Goal: Complete application form: Complete application form

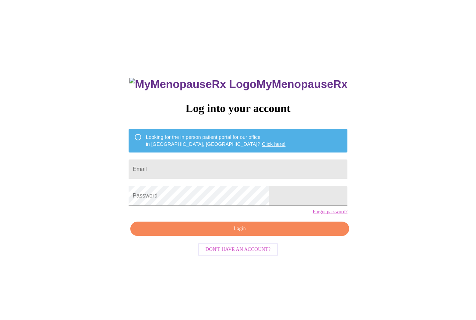
click at [288, 172] on input "Email" at bounding box center [238, 169] width 219 height 20
type input "[EMAIL_ADDRESS][DOMAIN_NAME]"
click at [226, 233] on span "Login" at bounding box center [239, 228] width 203 height 9
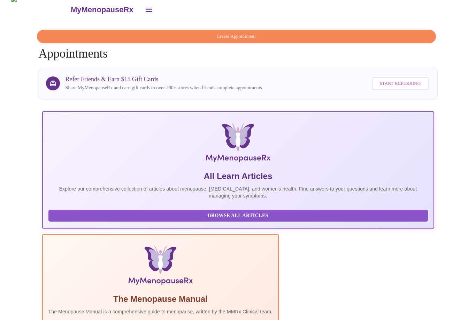
scroll to position [56, 0]
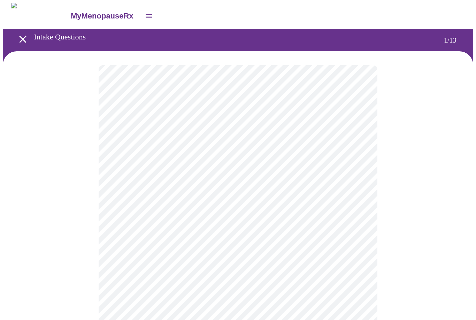
click at [124, 148] on body "MyMenopauseRx Intake Questions 1 / 13" at bounding box center [238, 323] width 471 height 640
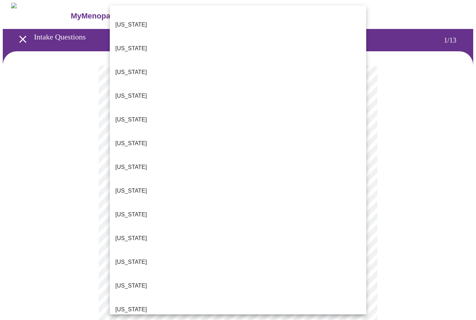
scroll to position [73, 0]
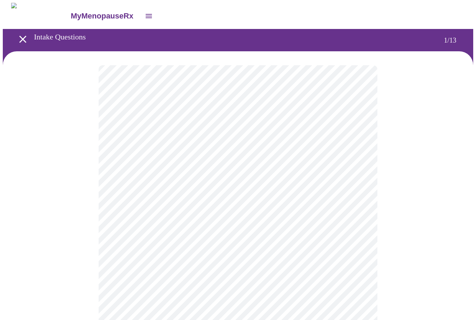
click at [122, 203] on body "MyMenopauseRx Intake Questions 1 / 13" at bounding box center [238, 321] width 471 height 636
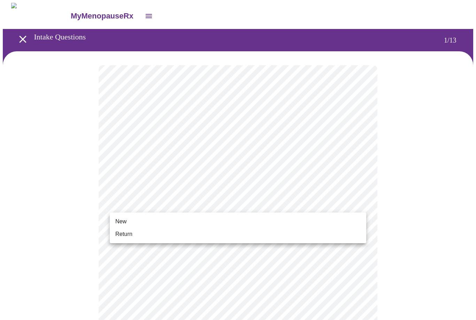
click at [116, 222] on span "New" at bounding box center [120, 221] width 11 height 8
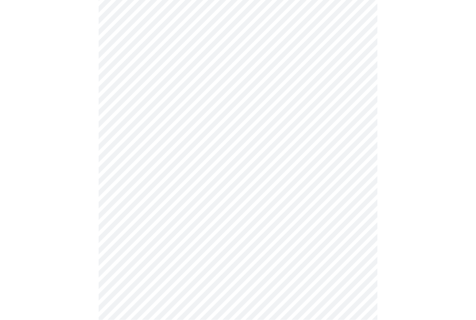
scroll to position [285, 0]
click at [122, 252] on body "MyMenopauseRx Intake Questions 1 / 13" at bounding box center [238, 31] width 471 height 627
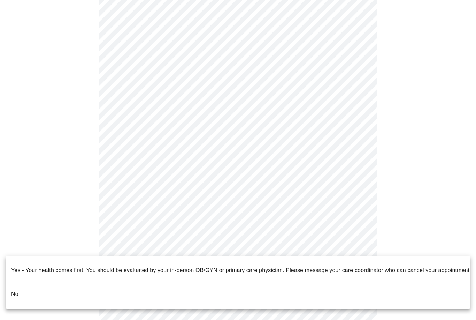
click at [22, 282] on li "No" at bounding box center [238, 294] width 465 height 24
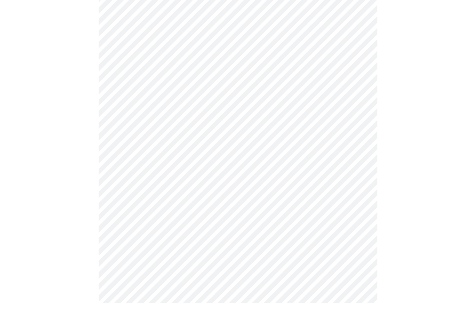
scroll to position [0, 0]
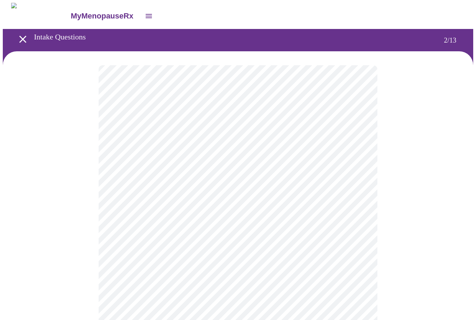
click at [123, 143] on body "MyMenopauseRx Intake Questions 2 / 13" at bounding box center [238, 212] width 471 height 418
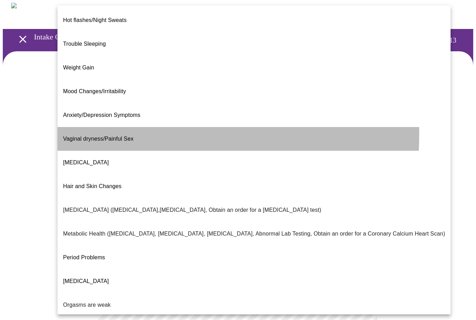
click at [70, 136] on span "Vaginal dryness/Painful Sex" at bounding box center [98, 139] width 70 height 6
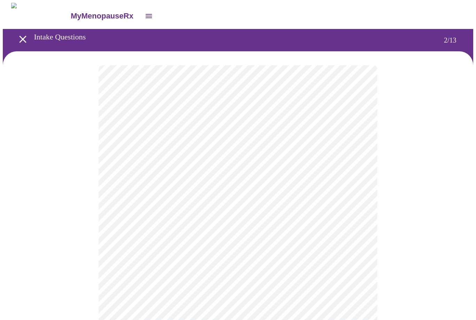
click at [124, 144] on body "MyMenopauseRx Intake Questions 2 / 13" at bounding box center [238, 210] width 471 height 414
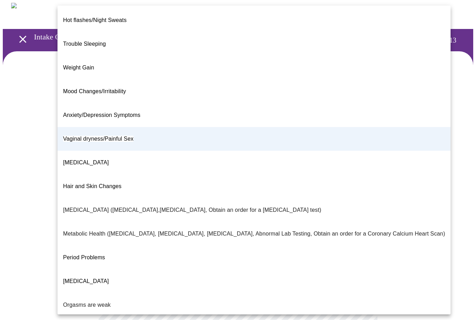
click at [74, 229] on p "Metabolic Health ([MEDICAL_DATA], [MEDICAL_DATA], [MEDICAL_DATA], Abnormal Lab …" at bounding box center [254, 233] width 382 height 8
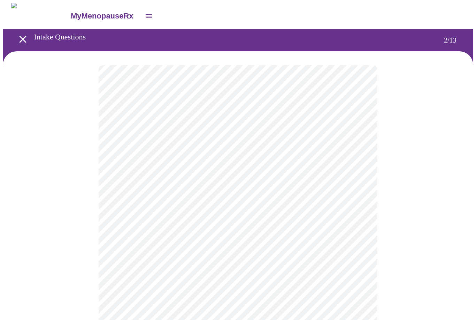
click at [122, 215] on body "MyMenopauseRx Intake Questions 2 / 13" at bounding box center [238, 210] width 471 height 414
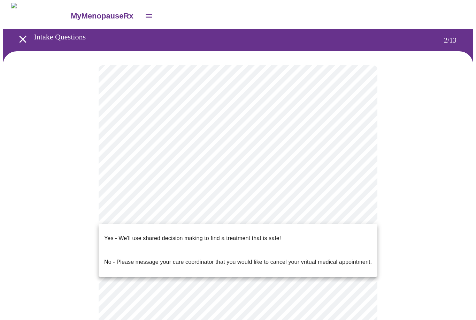
click at [112, 234] on p "Yes - We'll use shared decision making to find a treatment that is safe!" at bounding box center [192, 238] width 177 height 8
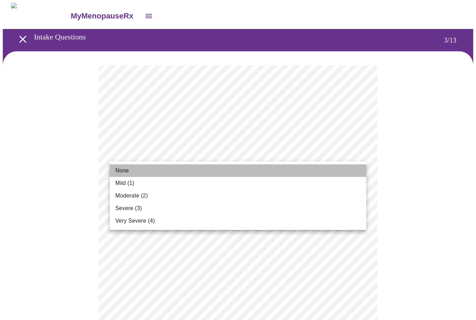
click at [121, 169] on span "None" at bounding box center [122, 170] width 14 height 8
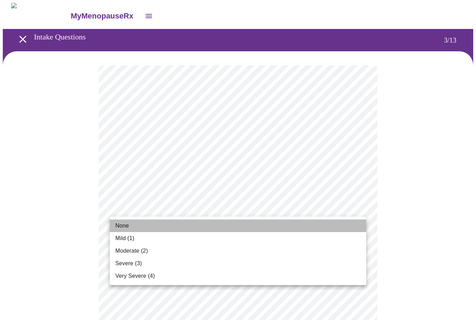
click at [120, 225] on span "None" at bounding box center [122, 225] width 14 height 8
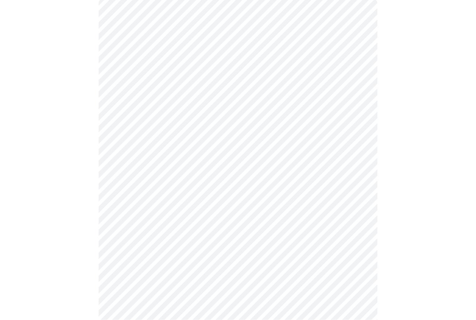
scroll to position [66, 0]
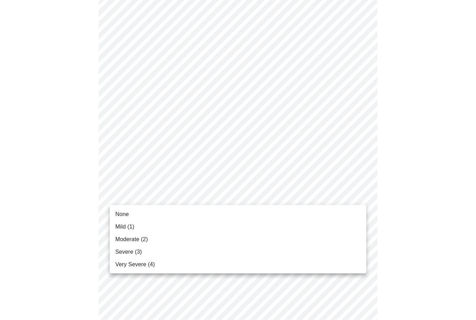
scroll to position [67, 0]
click at [120, 227] on span "Mild (1)" at bounding box center [124, 226] width 19 height 8
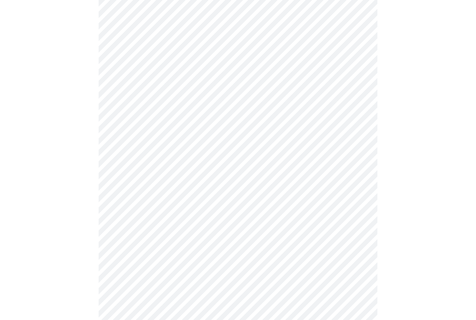
scroll to position [136, 0]
click at [119, 177] on body "MyMenopauseRx Intake Questions 3 / 13" at bounding box center [238, 314] width 471 height 895
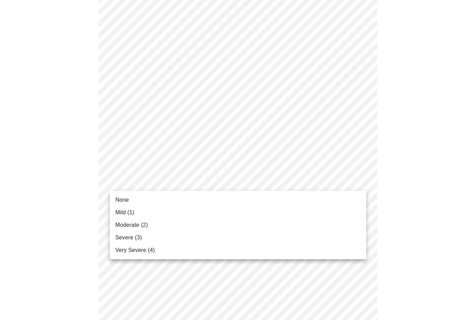
click at [120, 225] on span "Moderate (2)" at bounding box center [131, 225] width 32 height 8
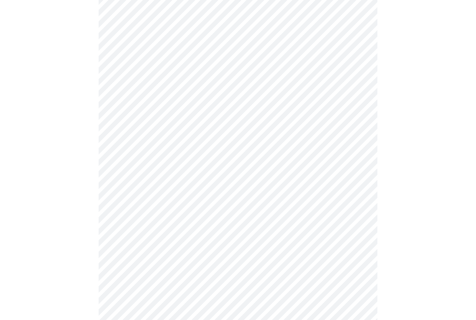
click at [122, 225] on body "MyMenopauseRx Intake Questions 3 / 13" at bounding box center [238, 310] width 471 height 886
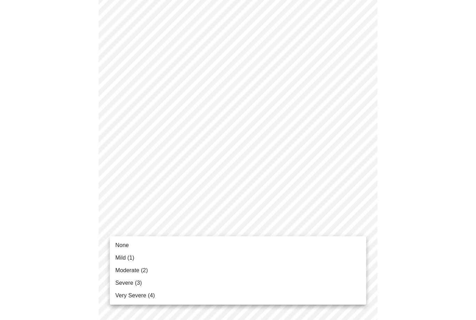
click at [118, 257] on span "Mild (1)" at bounding box center [124, 258] width 19 height 8
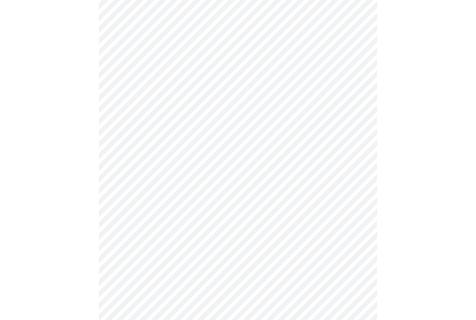
scroll to position [199, 0]
click at [121, 209] on body "MyMenopauseRx Intake Questions 3 / 13" at bounding box center [238, 242] width 471 height 877
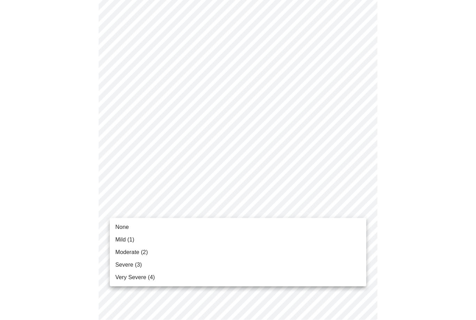
scroll to position [199, 0]
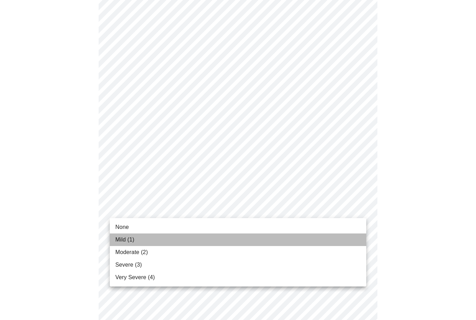
click at [121, 239] on span "Mild (1)" at bounding box center [124, 239] width 19 height 8
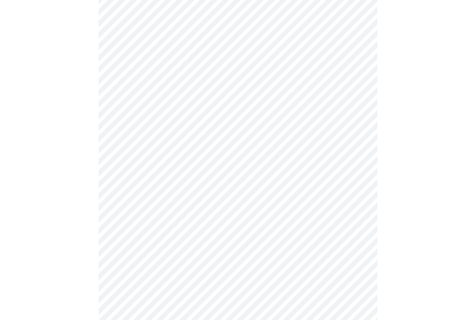
scroll to position [256, 0]
click at [123, 204] on body "MyMenopauseRx Intake Questions 3 / 13" at bounding box center [238, 180] width 471 height 867
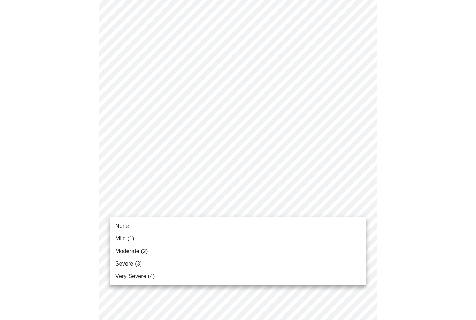
click at [119, 224] on span "None" at bounding box center [122, 226] width 14 height 8
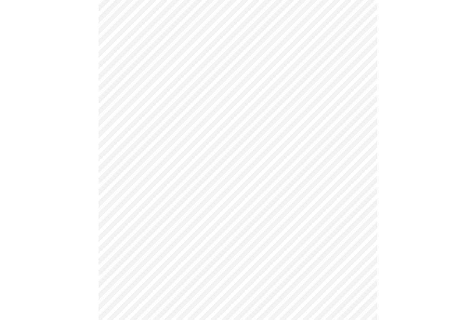
click at [120, 208] on body "MyMenopauseRx Intake Questions 3 / 13" at bounding box center [238, 176] width 471 height 858
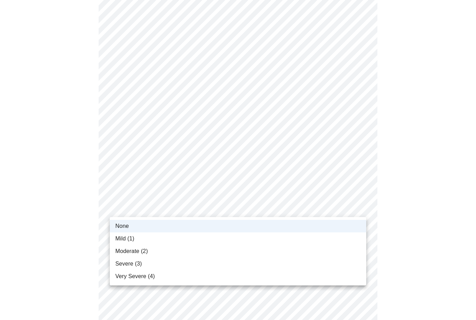
click at [118, 239] on span "Mild (1)" at bounding box center [124, 238] width 19 height 8
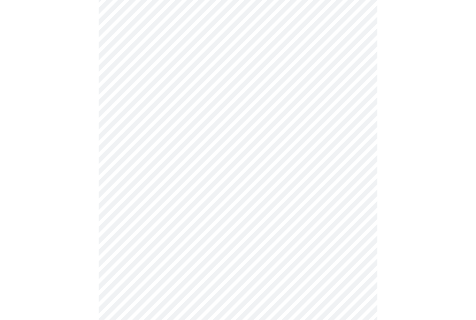
scroll to position [305, 0]
click at [122, 213] on body "MyMenopauseRx Intake Questions 3 / 13" at bounding box center [238, 126] width 471 height 858
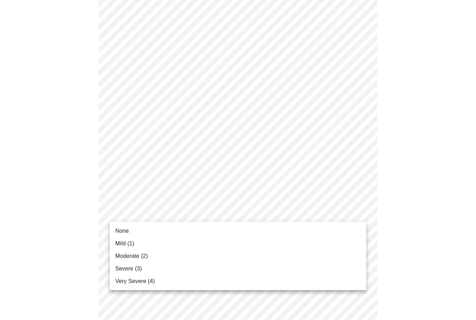
scroll to position [306, 0]
click at [120, 255] on span "Moderate (2)" at bounding box center [131, 256] width 32 height 8
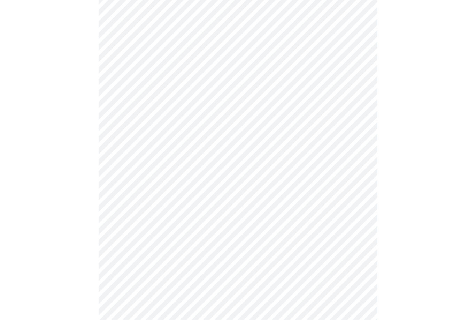
click at [121, 218] on body "MyMenopauseRx Intake Questions 3 / 13" at bounding box center [238, 72] width 471 height 848
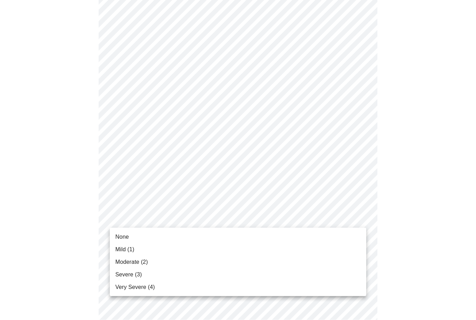
scroll to position [355, 0]
click at [119, 271] on span "Severe (3)" at bounding box center [128, 274] width 27 height 8
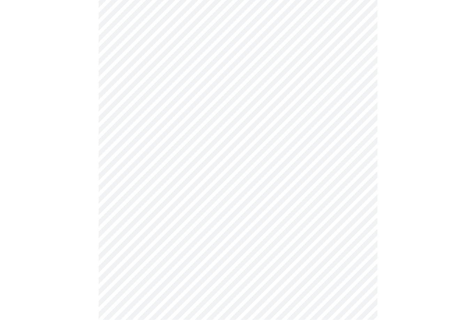
scroll to position [410, 0]
click at [121, 220] on body "MyMenopauseRx Intake Questions 3 / 13" at bounding box center [238, 11] width 471 height 839
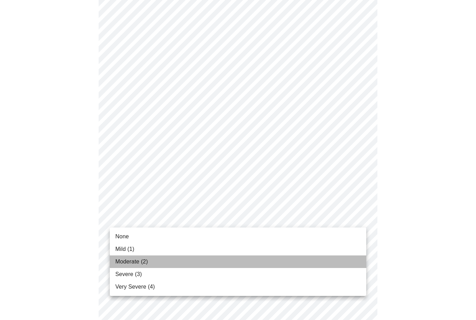
click at [120, 260] on span "Moderate (2)" at bounding box center [131, 261] width 32 height 8
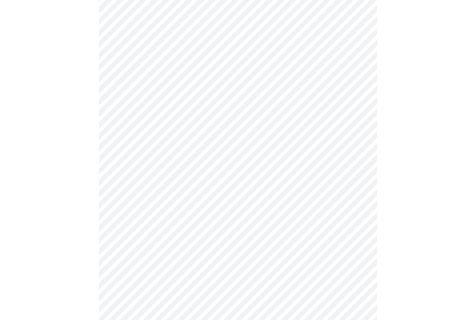
scroll to position [462, 0]
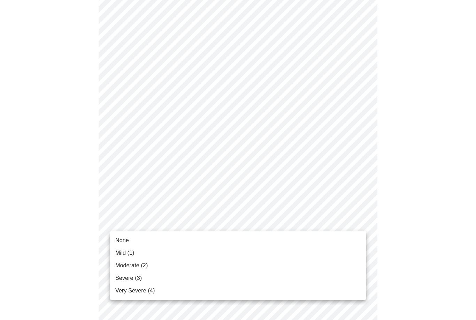
click at [121, 276] on span "Severe (3)" at bounding box center [128, 278] width 27 height 8
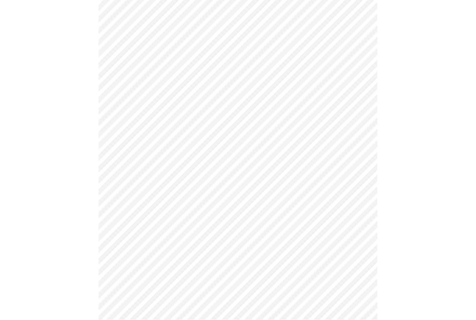
scroll to position [233, 0]
click at [119, 191] on body "MyMenopauseRx Intake Questions 4 / 13" at bounding box center [238, 113] width 471 height 687
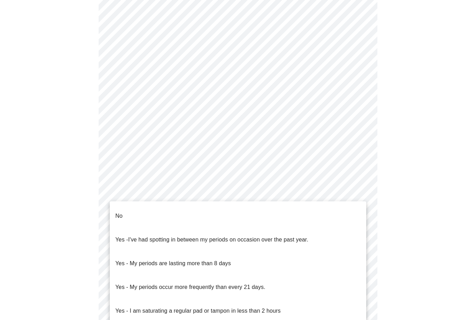
click at [119, 212] on p "No" at bounding box center [118, 216] width 7 height 8
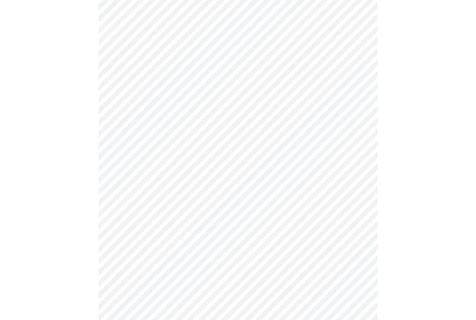
click at [118, 244] on body "MyMenopauseRx Intake Questions 4 / 13" at bounding box center [238, 111] width 471 height 683
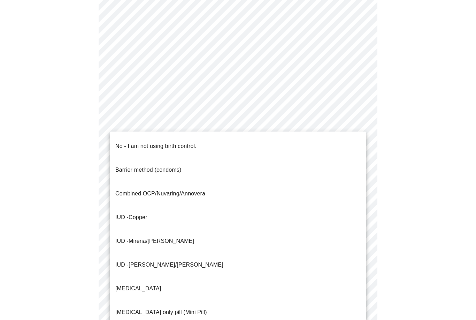
click at [118, 142] on p "No - I am not using birth control." at bounding box center [155, 146] width 81 height 8
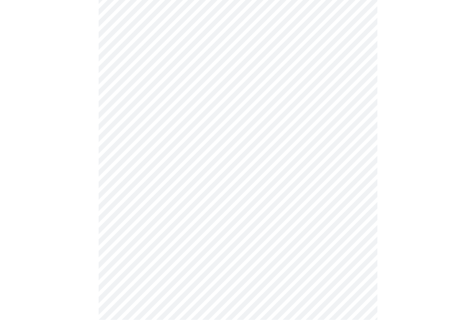
click at [121, 218] on body "MyMenopauseRx Intake Questions 4 / 13" at bounding box center [238, 32] width 471 height 679
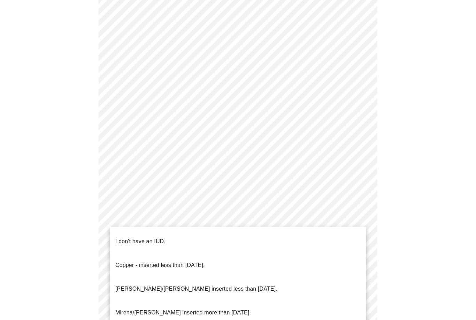
click at [121, 237] on p "I don't have an IUD." at bounding box center [140, 241] width 50 height 8
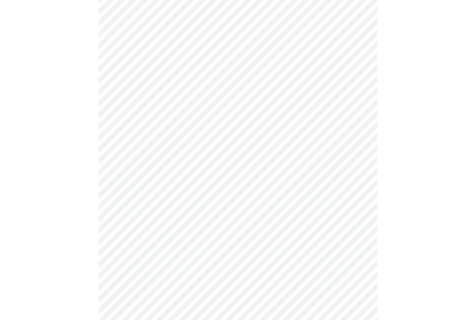
click at [119, 268] on body "MyMenopauseRx Intake Questions 4 / 13" at bounding box center [238, 30] width 471 height 675
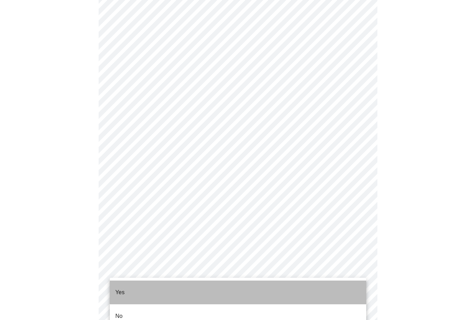
click at [119, 281] on li "Yes" at bounding box center [238, 292] width 257 height 24
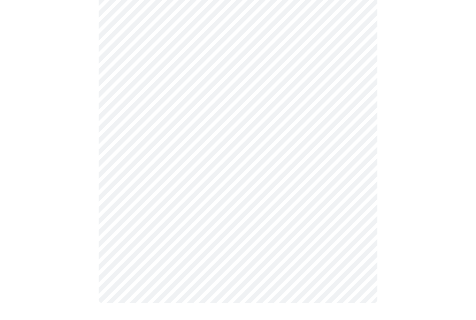
scroll to position [0, 0]
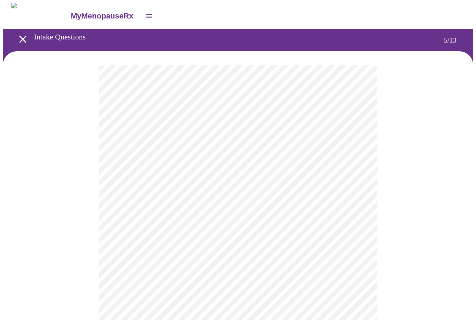
click at [124, 181] on body "MyMenopauseRx Intake Questions 5 / 13" at bounding box center [238, 285] width 471 height 564
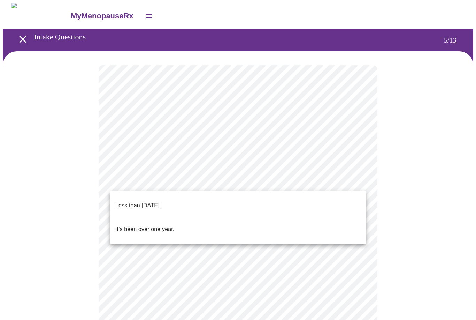
click at [123, 225] on p "It's been over one year." at bounding box center [144, 229] width 59 height 8
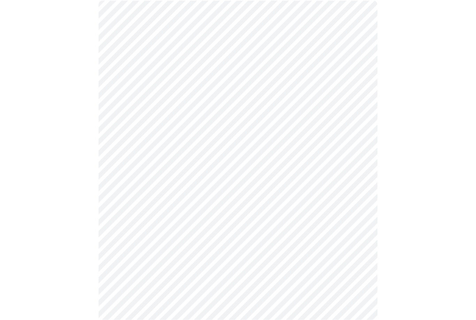
scroll to position [65, 0]
click at [122, 177] on body "MyMenopauseRx Intake Questions 5 / 13" at bounding box center [238, 218] width 471 height 560
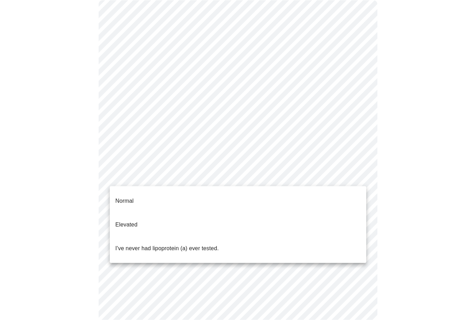
scroll to position [65, 0]
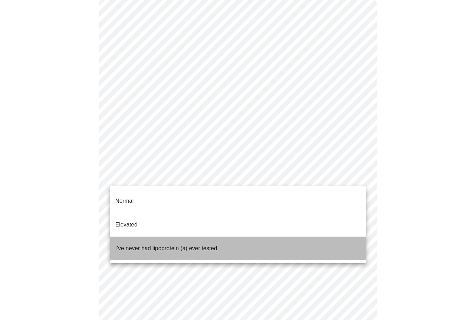
click at [124, 244] on p "I've never had lipoprotein (a) ever tested." at bounding box center [167, 248] width 104 height 8
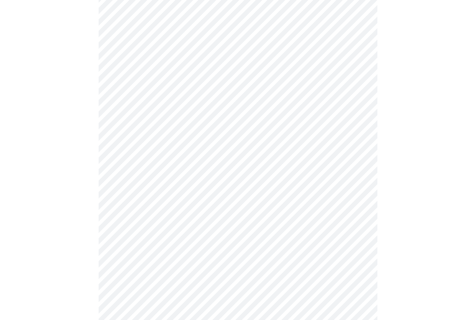
scroll to position [0, 0]
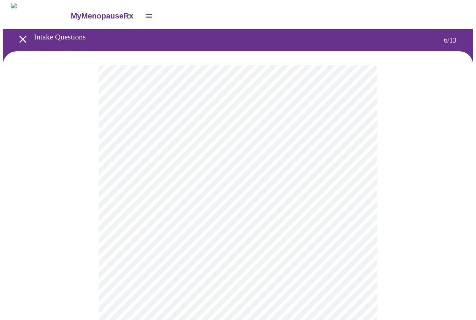
click at [126, 196] on body "MyMenopauseRx Intake Questions 6 / 13" at bounding box center [238, 189] width 471 height 372
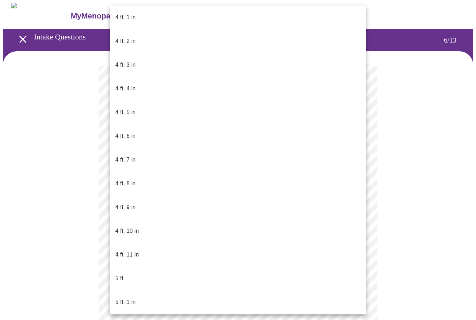
scroll to position [312, 0]
click at [123, 319] on p "5 ft, 2 in" at bounding box center [125, 324] width 20 height 8
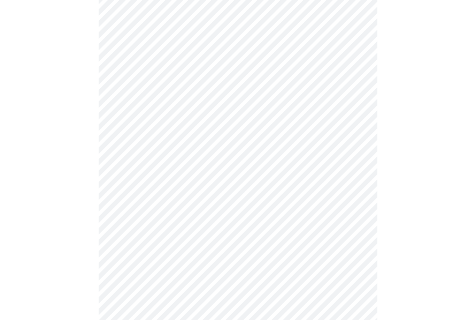
scroll to position [1690, 0]
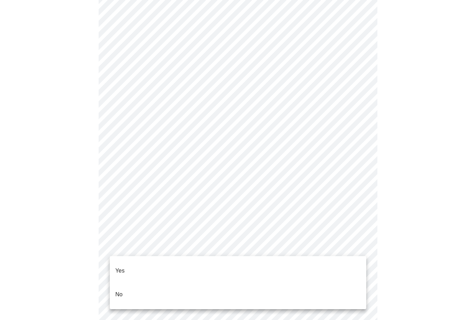
click at [120, 290] on p "No" at bounding box center [118, 294] width 7 height 8
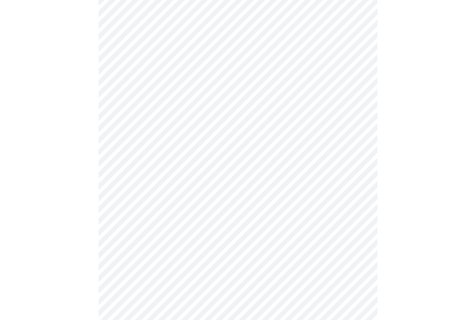
scroll to position [338, 0]
click at [123, 243] on body "MyMenopauseRx Intake Questions 8 / 13" at bounding box center [238, 5] width 471 height 680
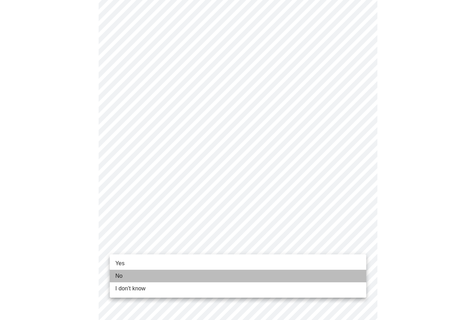
click at [117, 275] on span "No" at bounding box center [118, 276] width 7 height 8
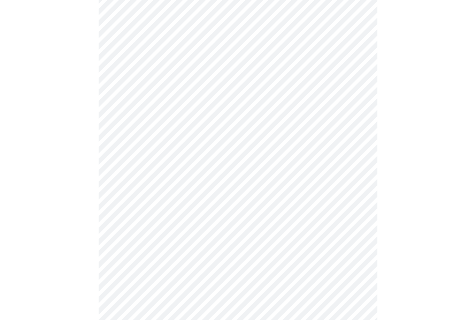
scroll to position [0, 0]
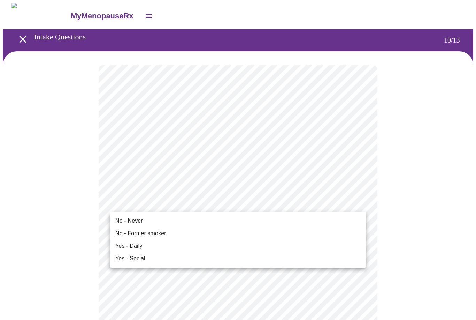
click at [130, 217] on span "No - Never" at bounding box center [129, 221] width 28 height 8
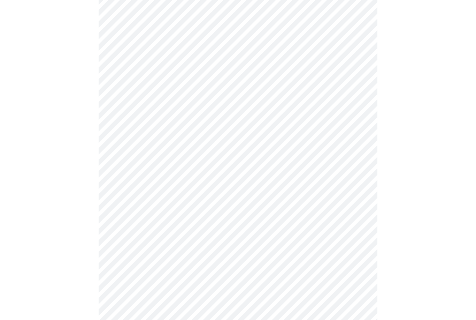
scroll to position [441, 0]
click at [125, 261] on body "MyMenopauseRx Intake Questions 10 / 13" at bounding box center [238, 18] width 471 height 912
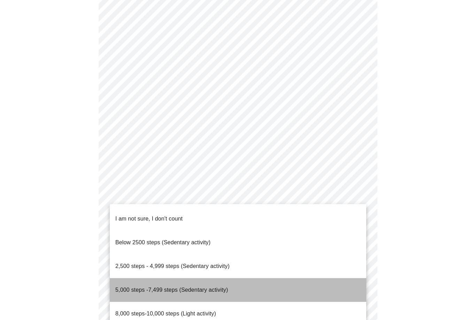
click at [124, 287] on span "5,000 steps -7,499 steps (Sedentary activity)" at bounding box center [171, 290] width 113 height 6
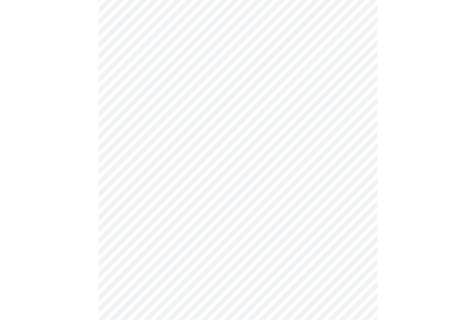
scroll to position [566, 0]
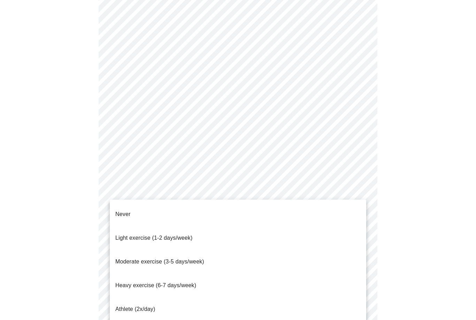
click at [127, 235] on span "Light exercise (1-2 days/week)" at bounding box center [153, 238] width 77 height 6
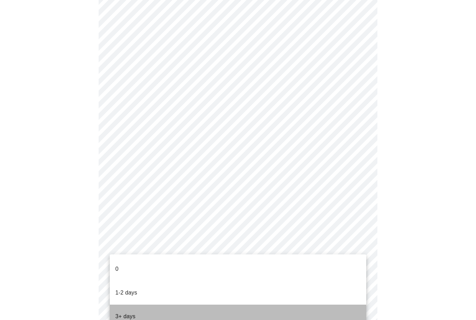
click at [121, 312] on p "3+ days" at bounding box center [125, 316] width 20 height 8
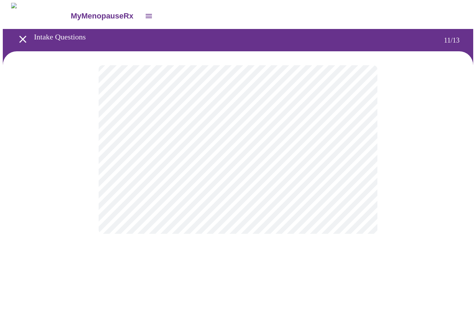
scroll to position [0, 0]
click at [354, 143] on body "MyMenopauseRx Intake Questions 12 / 13" at bounding box center [238, 119] width 471 height 232
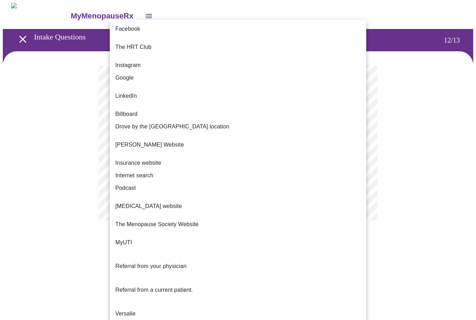
click at [122, 171] on span "Internet search" at bounding box center [134, 175] width 38 height 8
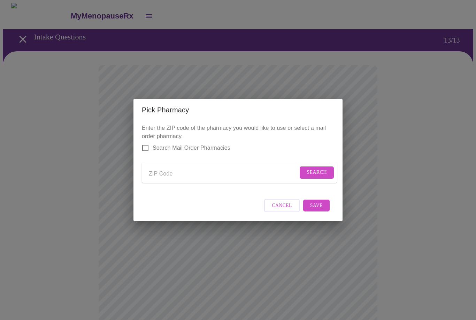
click at [161, 168] on input "Send a message to your care team" at bounding box center [223, 173] width 149 height 11
type input "70611"
click at [316, 172] on span "Search" at bounding box center [317, 172] width 20 height 9
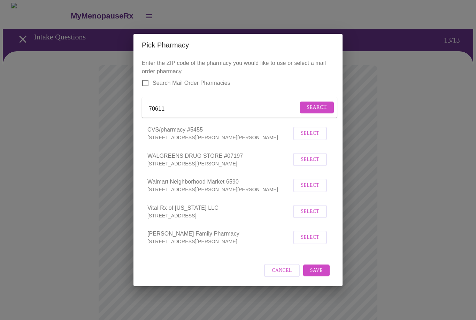
click at [313, 164] on span "Select" at bounding box center [310, 159] width 18 height 9
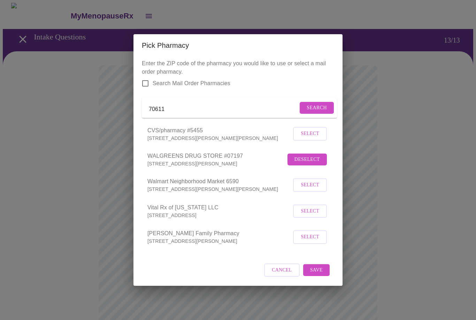
click at [317, 273] on span "Save" at bounding box center [316, 270] width 13 height 9
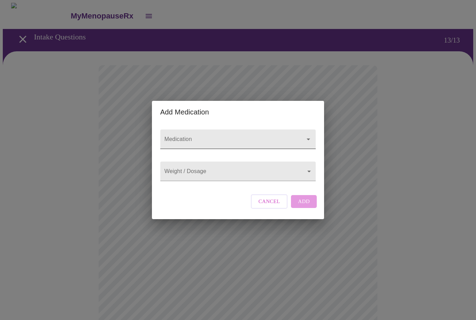
click at [170, 129] on div at bounding box center [238, 139] width 156 height 20
type input "e"
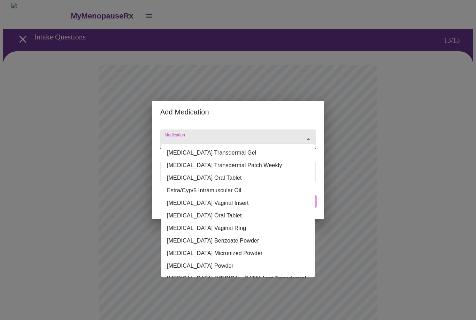
click at [178, 165] on li "[MEDICAL_DATA] Transdermal Patch Weekly" at bounding box center [237, 165] width 153 height 13
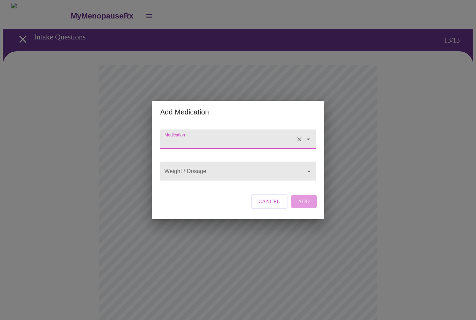
type input "[MEDICAL_DATA] Transdermal Patch Weekly"
click at [175, 171] on body "MyMenopauseRx Intake Questions 13 / 13 Add Medication Medication [MEDICAL_DATA]…" at bounding box center [238, 264] width 471 height 522
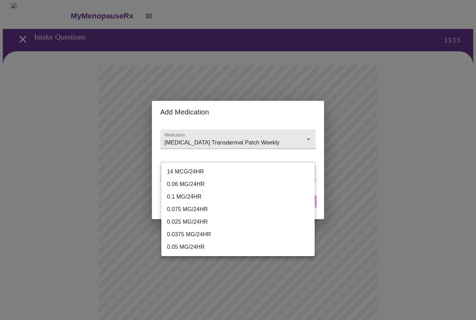
click at [172, 195] on li "0.1 MG/24HR" at bounding box center [237, 196] width 153 height 13
type input "0.1 MG/24HR"
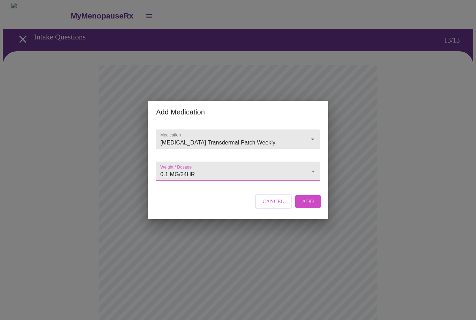
click at [304, 206] on span "Add" at bounding box center [308, 201] width 12 height 9
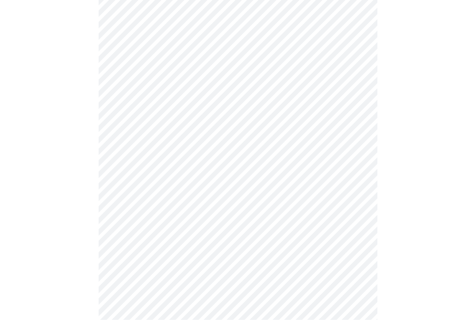
scroll to position [196, 0]
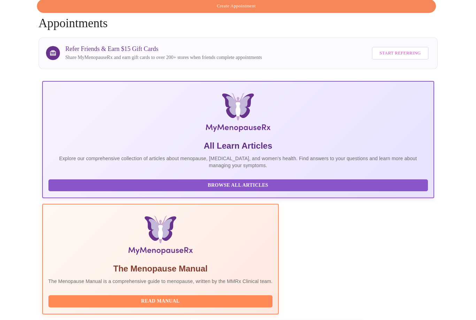
scroll to position [56, 0]
